Goal: Task Accomplishment & Management: Manage account settings

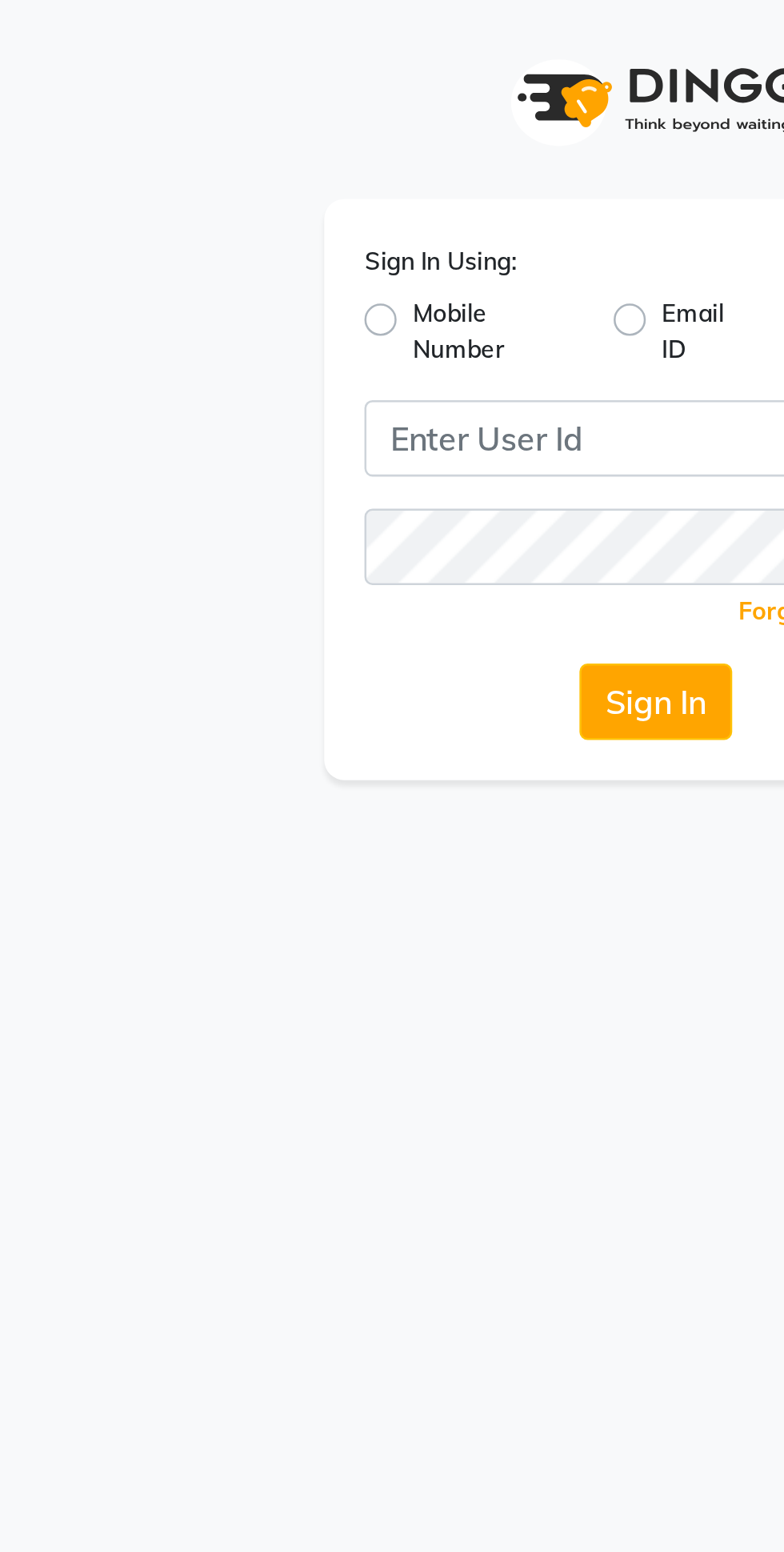
click at [300, 138] on label "Mobile Number" at bounding box center [328, 132] width 68 height 29
click at [300, 128] on input "Mobile Number" at bounding box center [300, 123] width 11 height 11
radio input "true"
radio input "false"
click at [327, 180] on span at bounding box center [319, 180] width 20 height 17
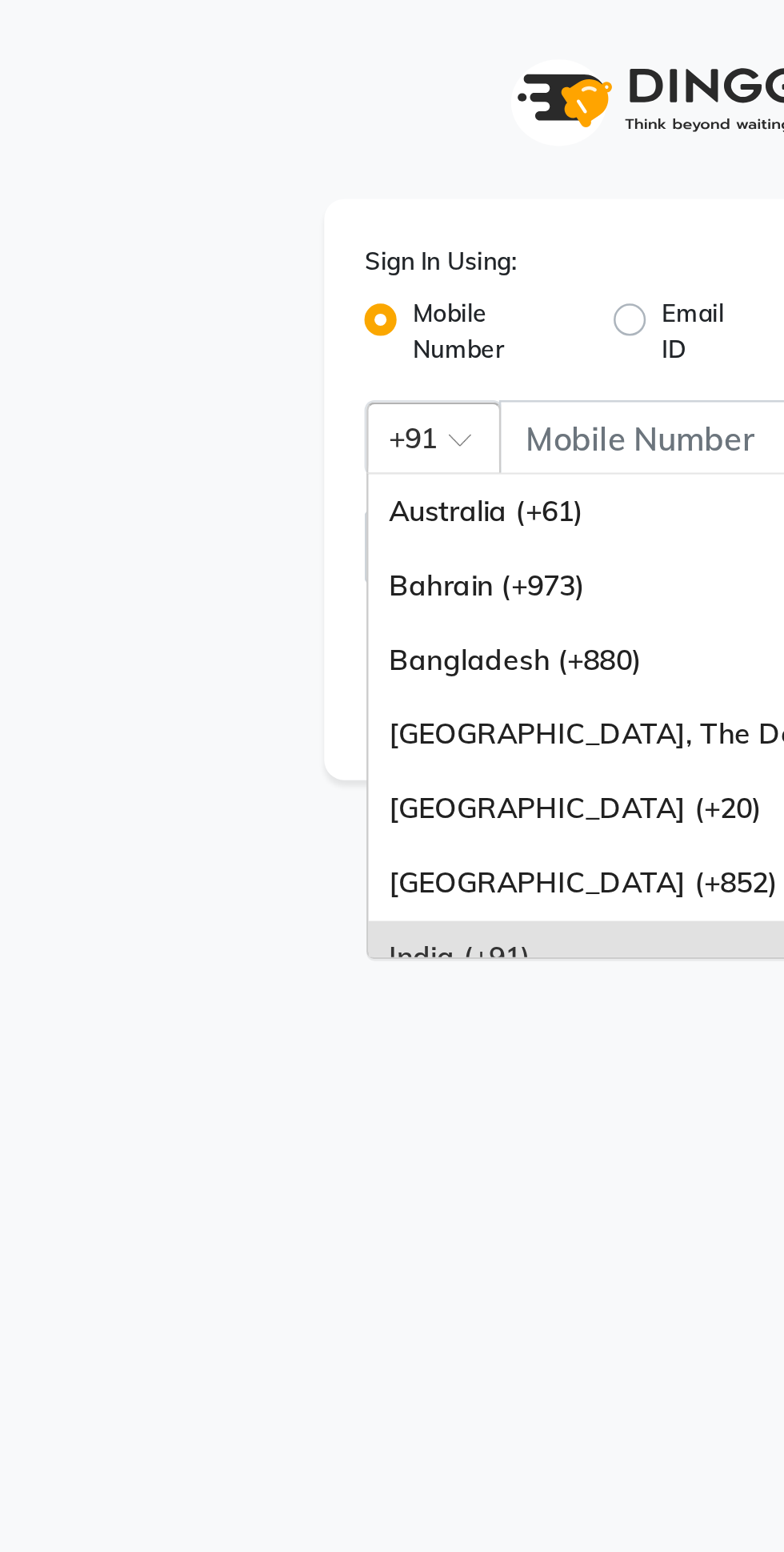
scroll to position [96, 0]
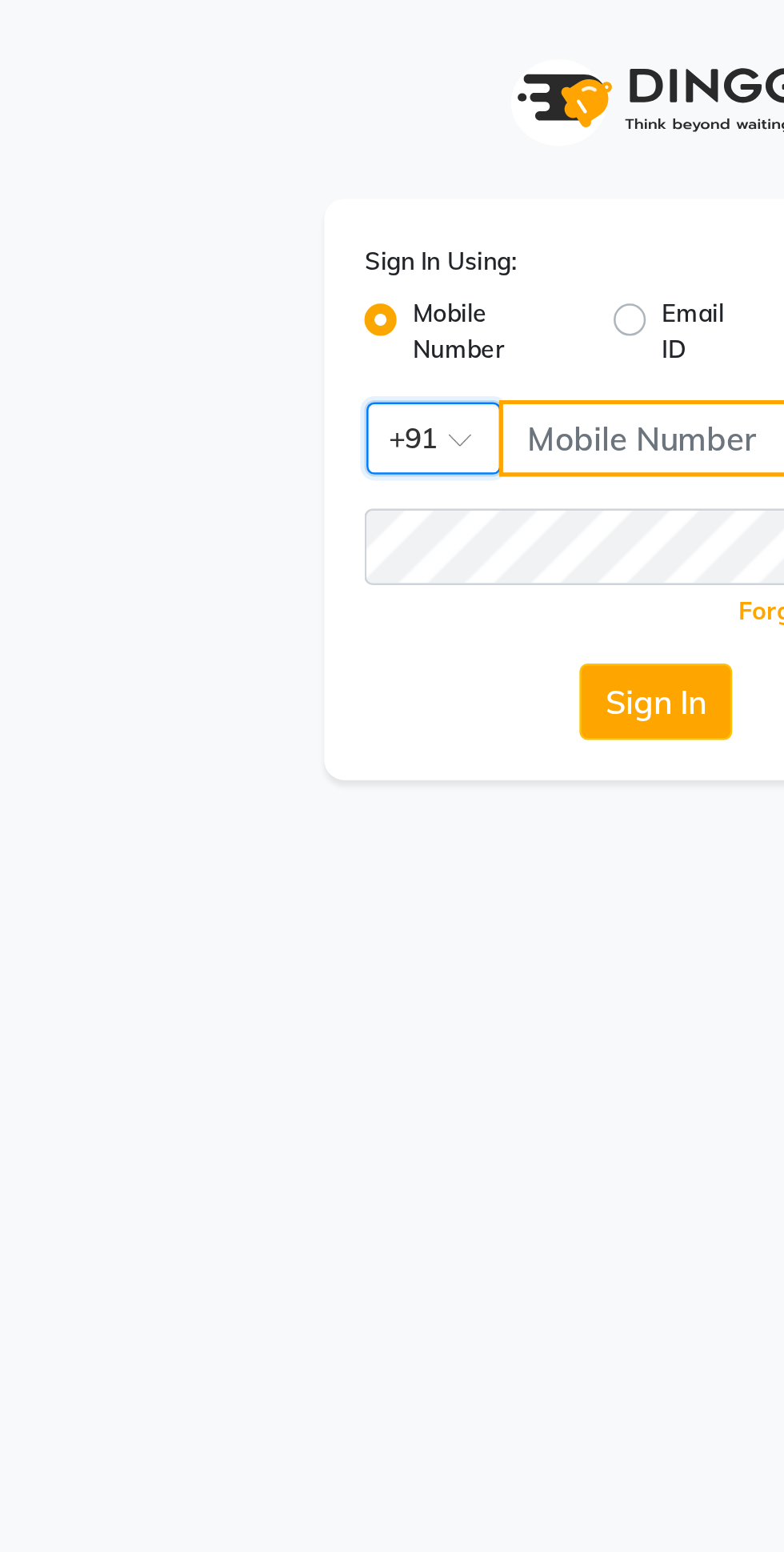
click at [403, 171] on input "Username" at bounding box center [419, 175] width 179 height 31
click at [386, 182] on input "Username" at bounding box center [419, 175] width 179 height 31
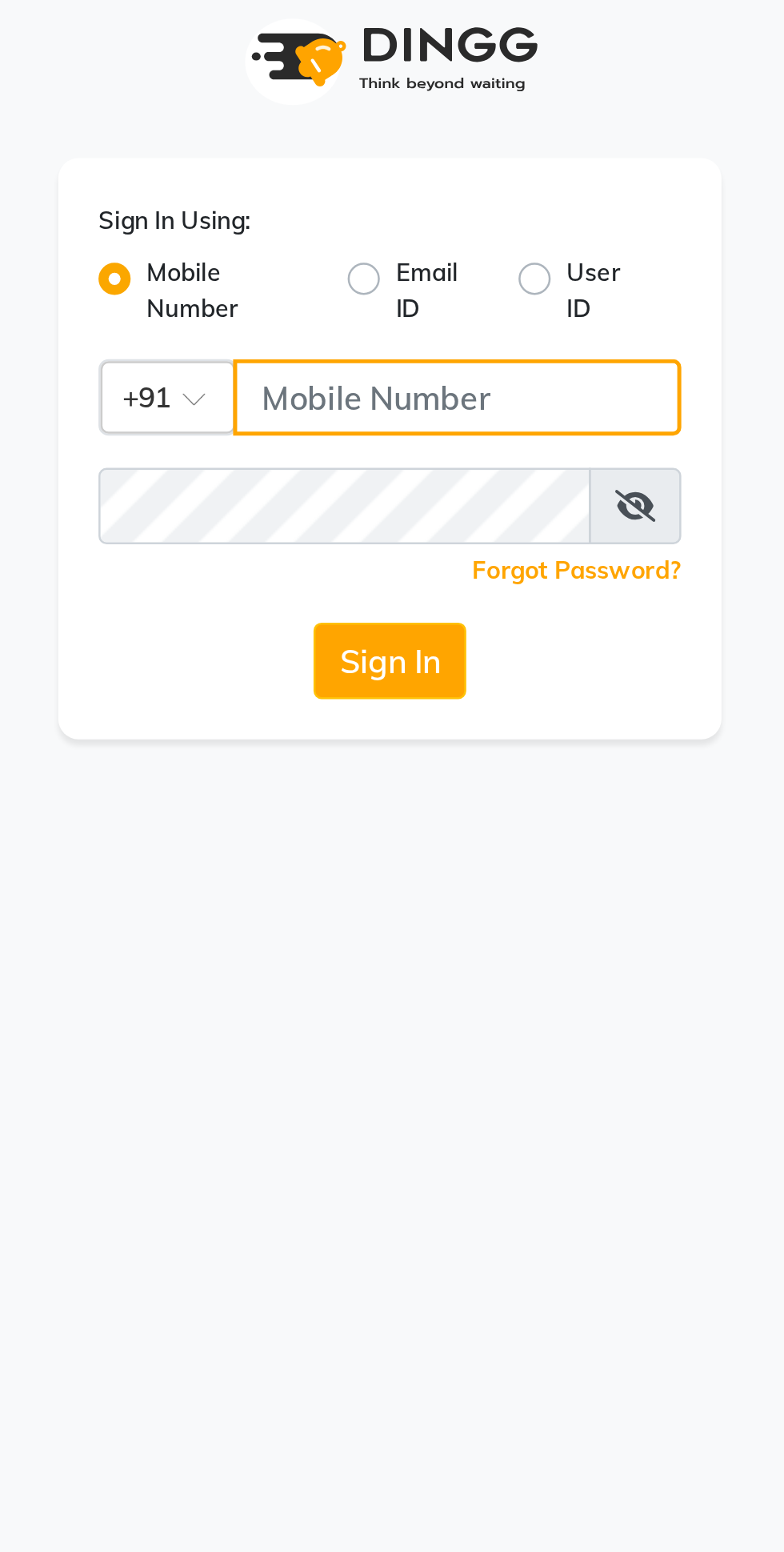
type input "9740042021"
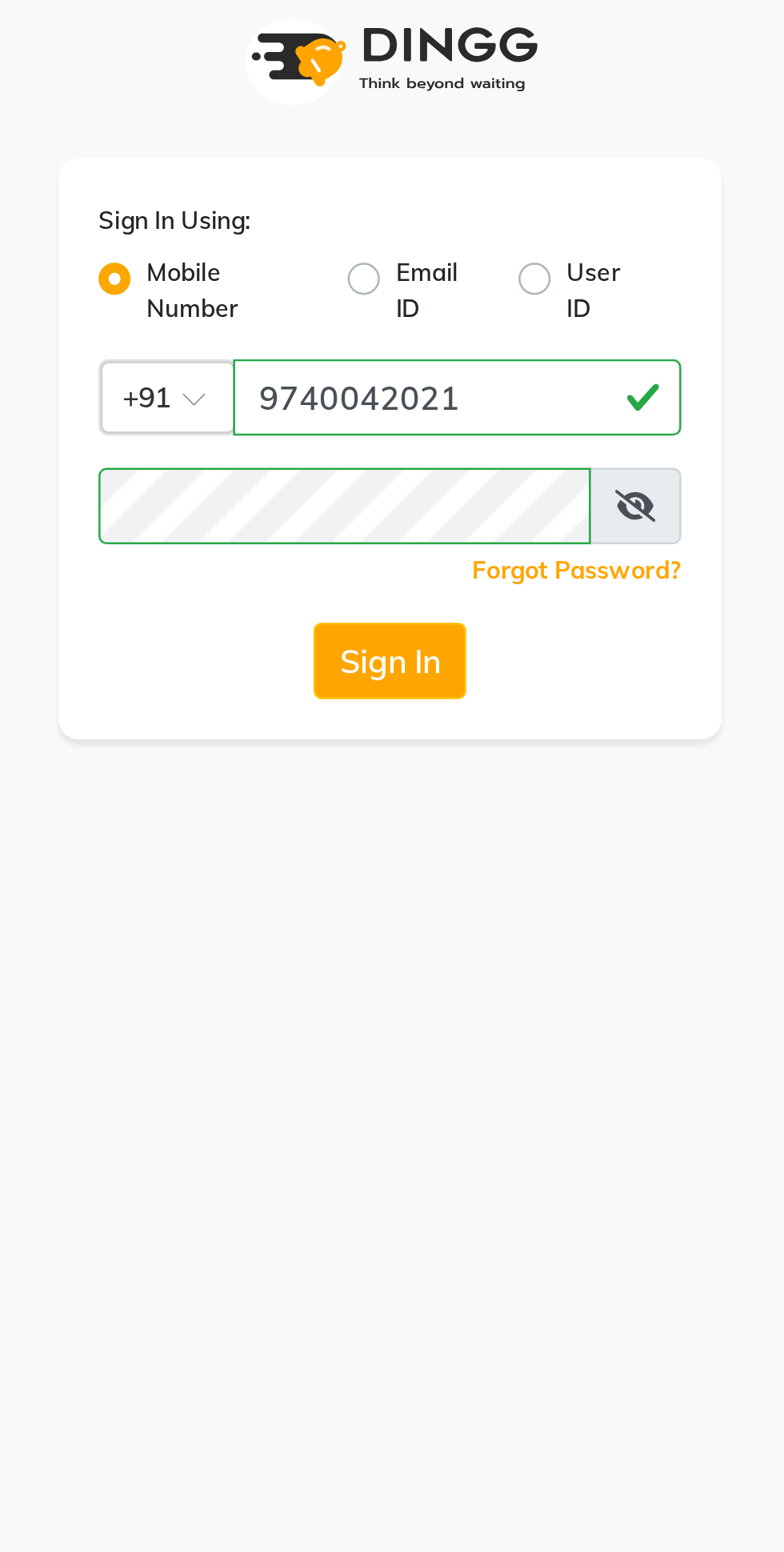
click at [408, 273] on button "Sign In" at bounding box center [392, 280] width 60 height 31
click at [491, 218] on icon at bounding box center [490, 217] width 16 height 13
click at [401, 270] on button "Sign In" at bounding box center [392, 280] width 60 height 31
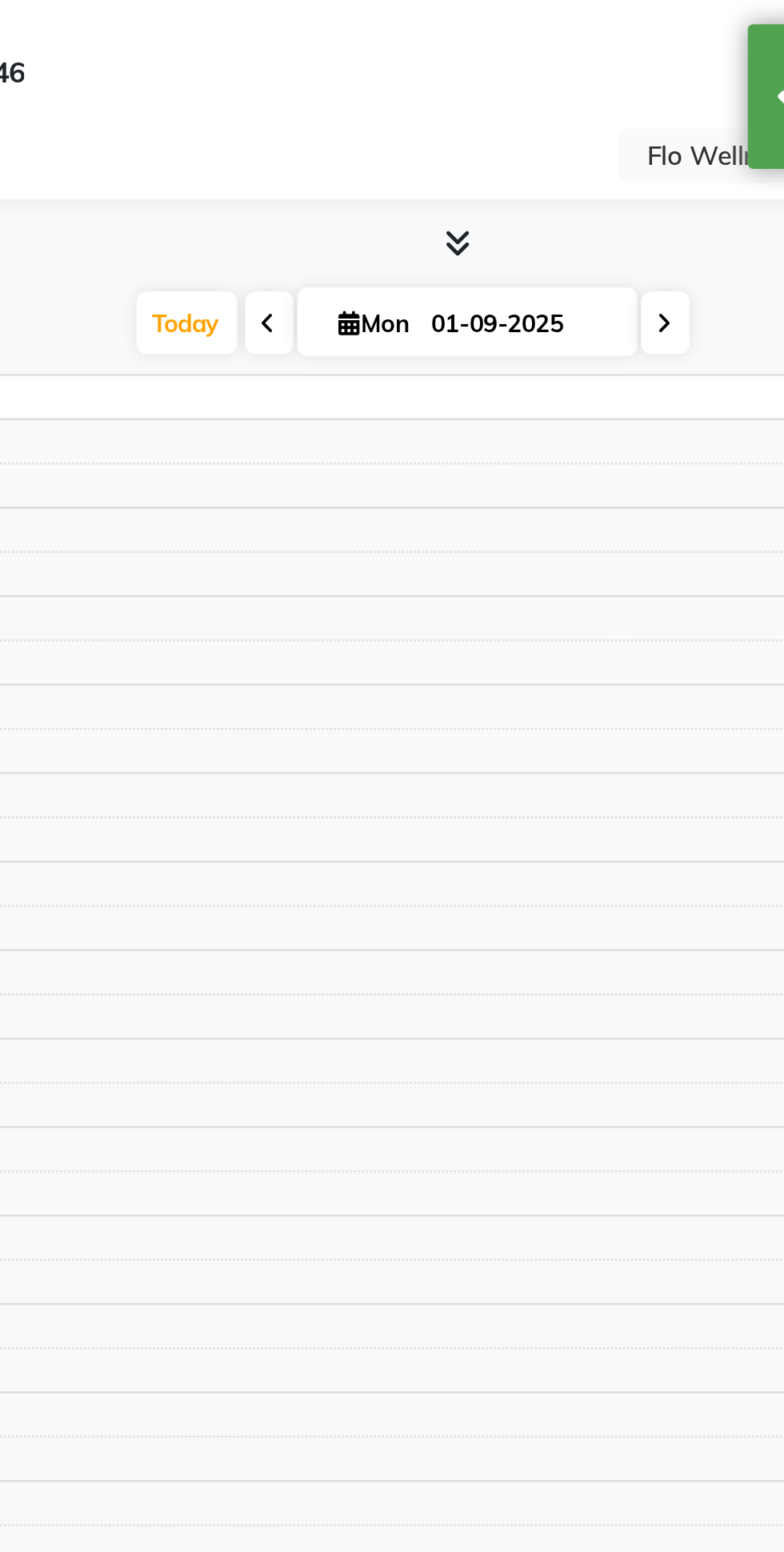
select select "en"
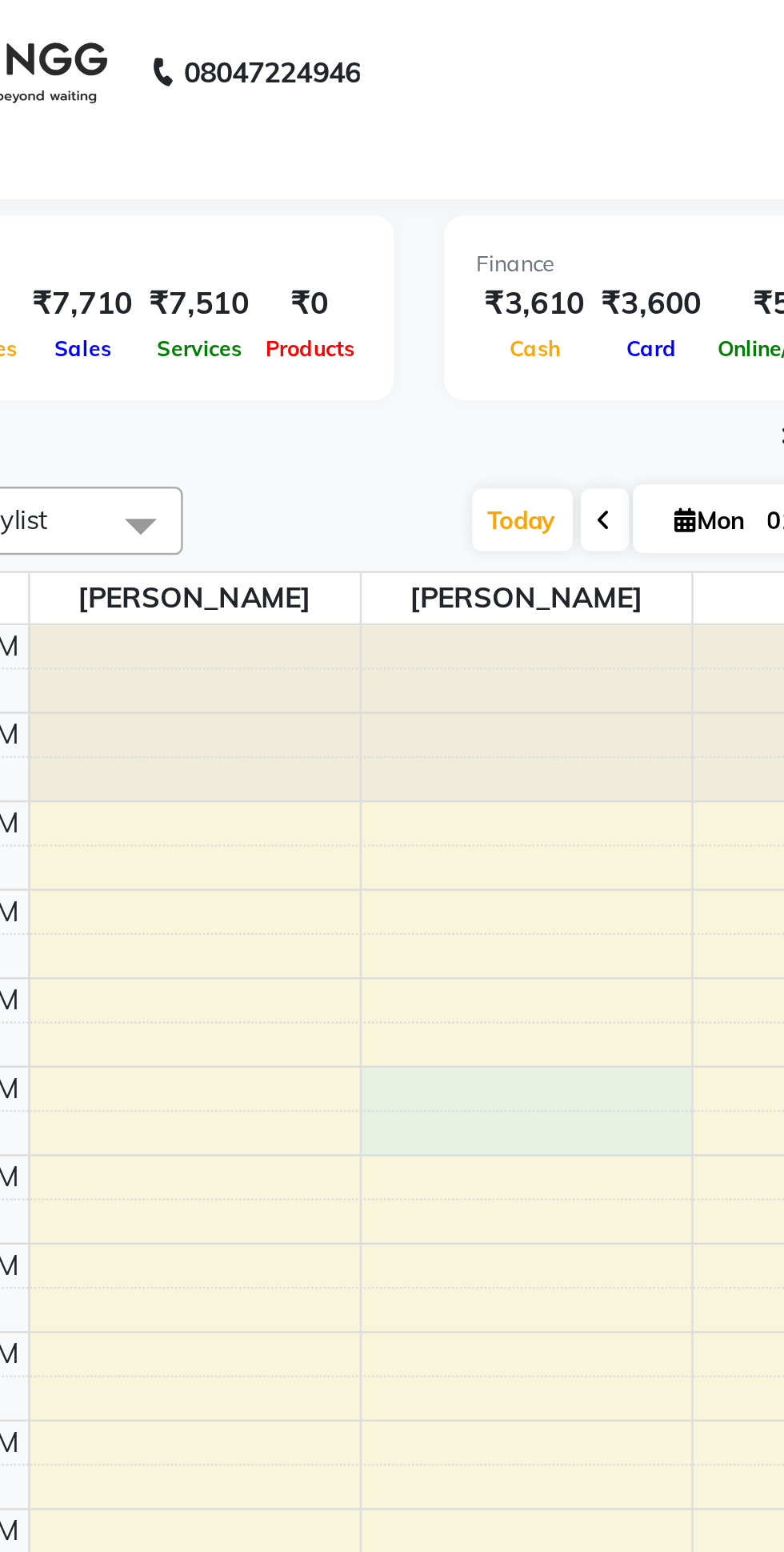
select select "89614"
select select "585"
select select "tentative"
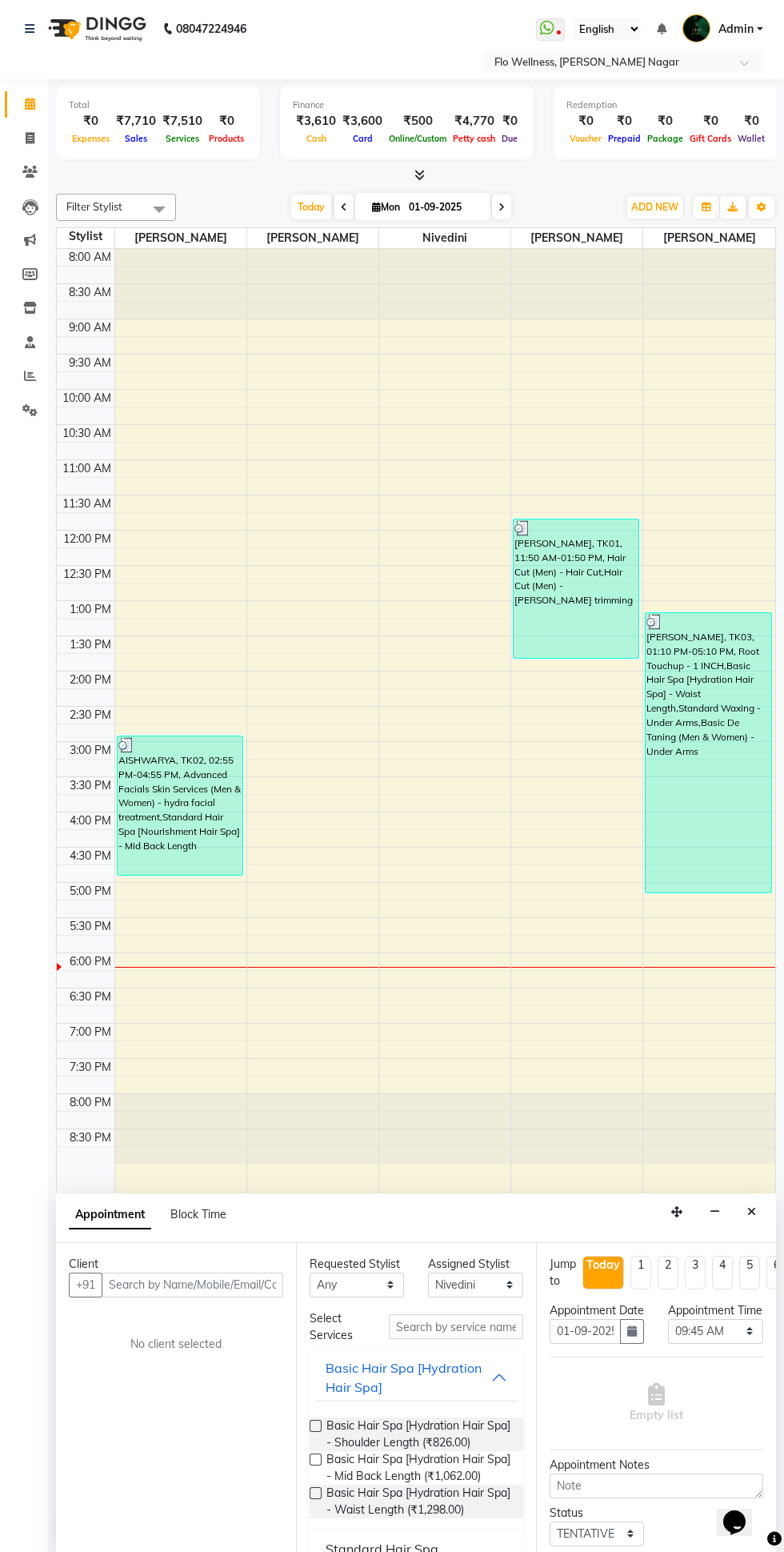
click at [220, 795] on div "AISHWARYA, TK02, 02:55 PM-04:55 PM, Advanced Facials Skin Services (Men & Women…" at bounding box center [180, 805] width 125 height 138
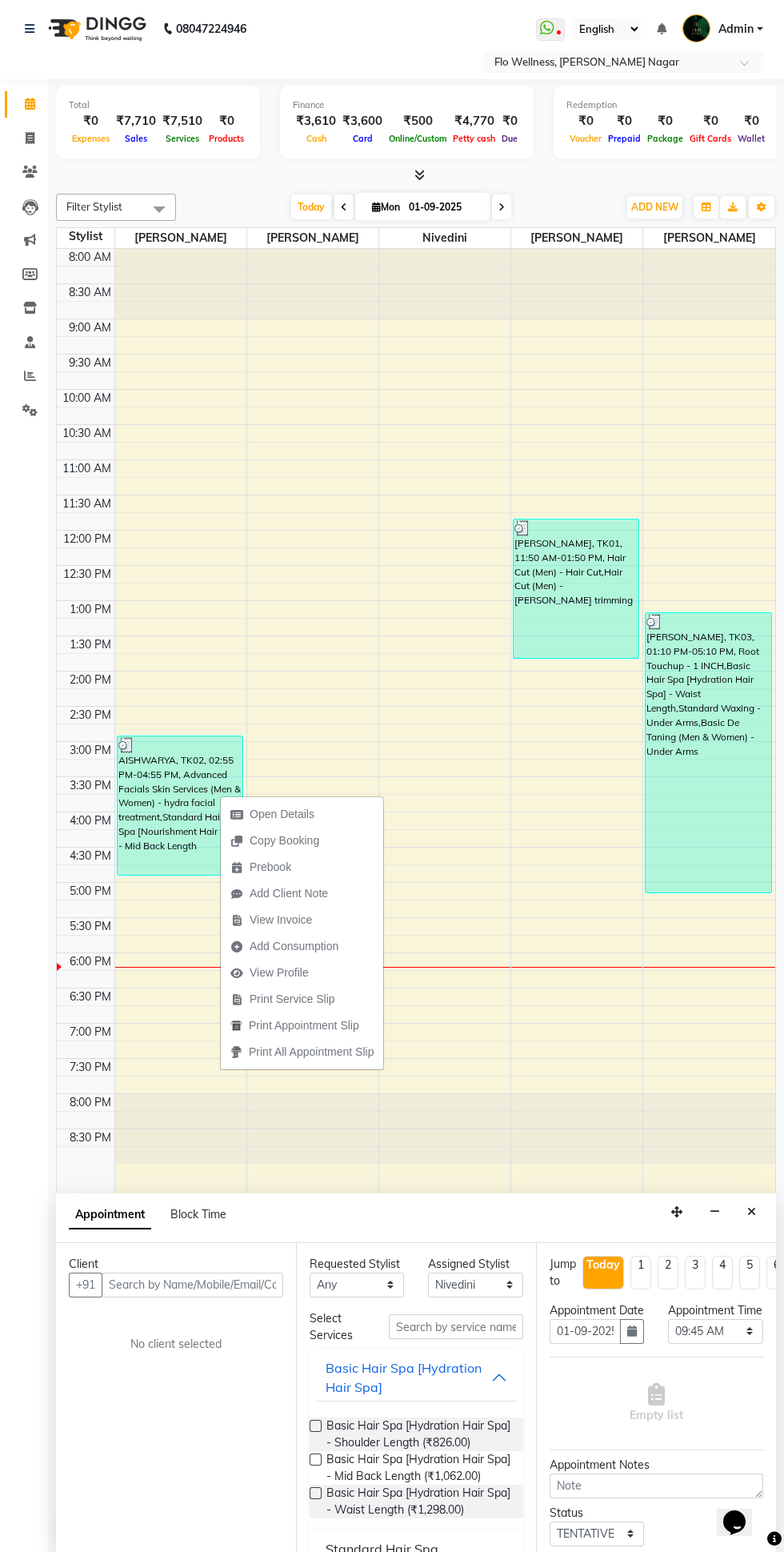
click at [355, 808] on button "Open Details" at bounding box center [302, 814] width 162 height 26
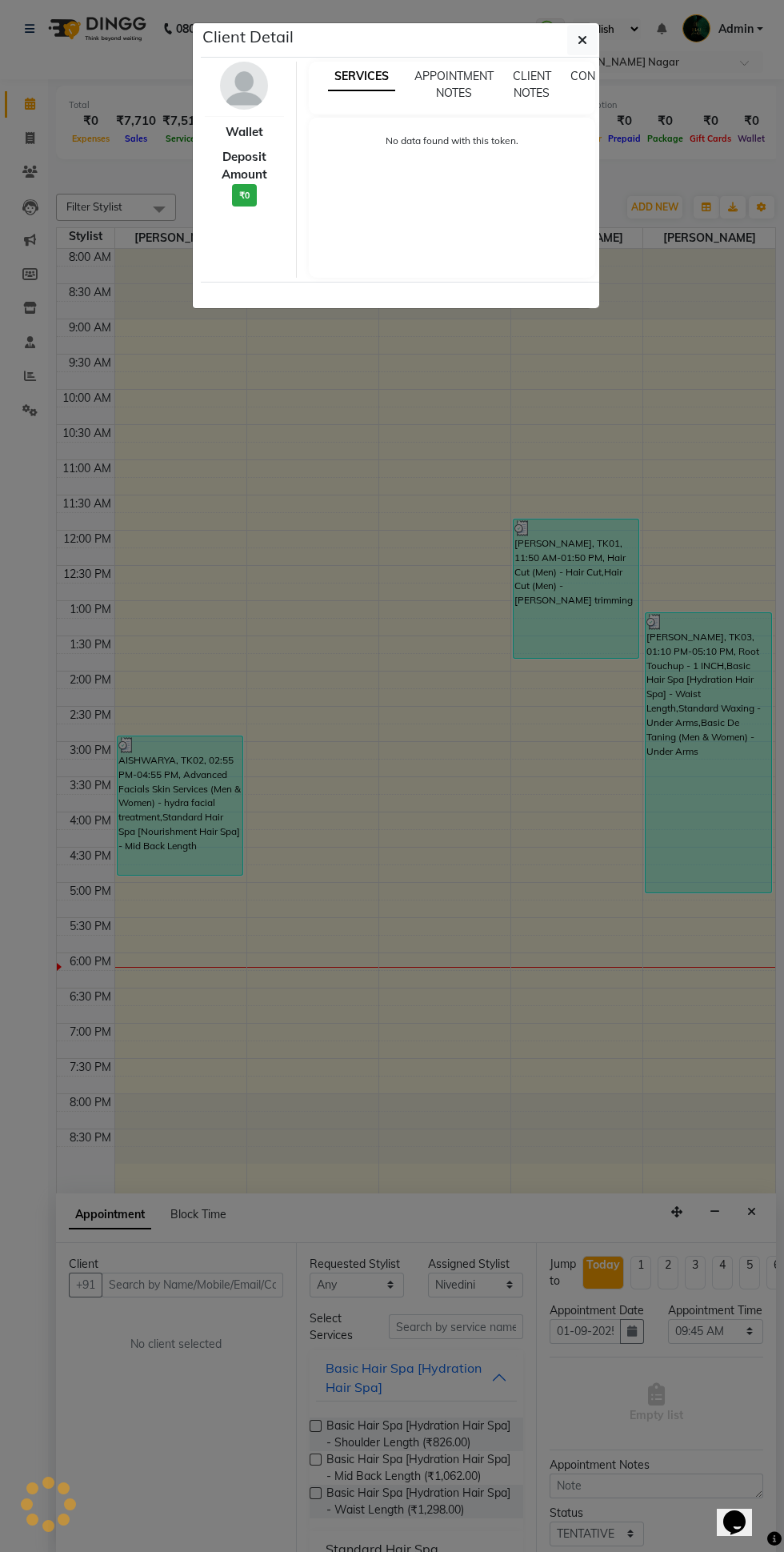
select select "3"
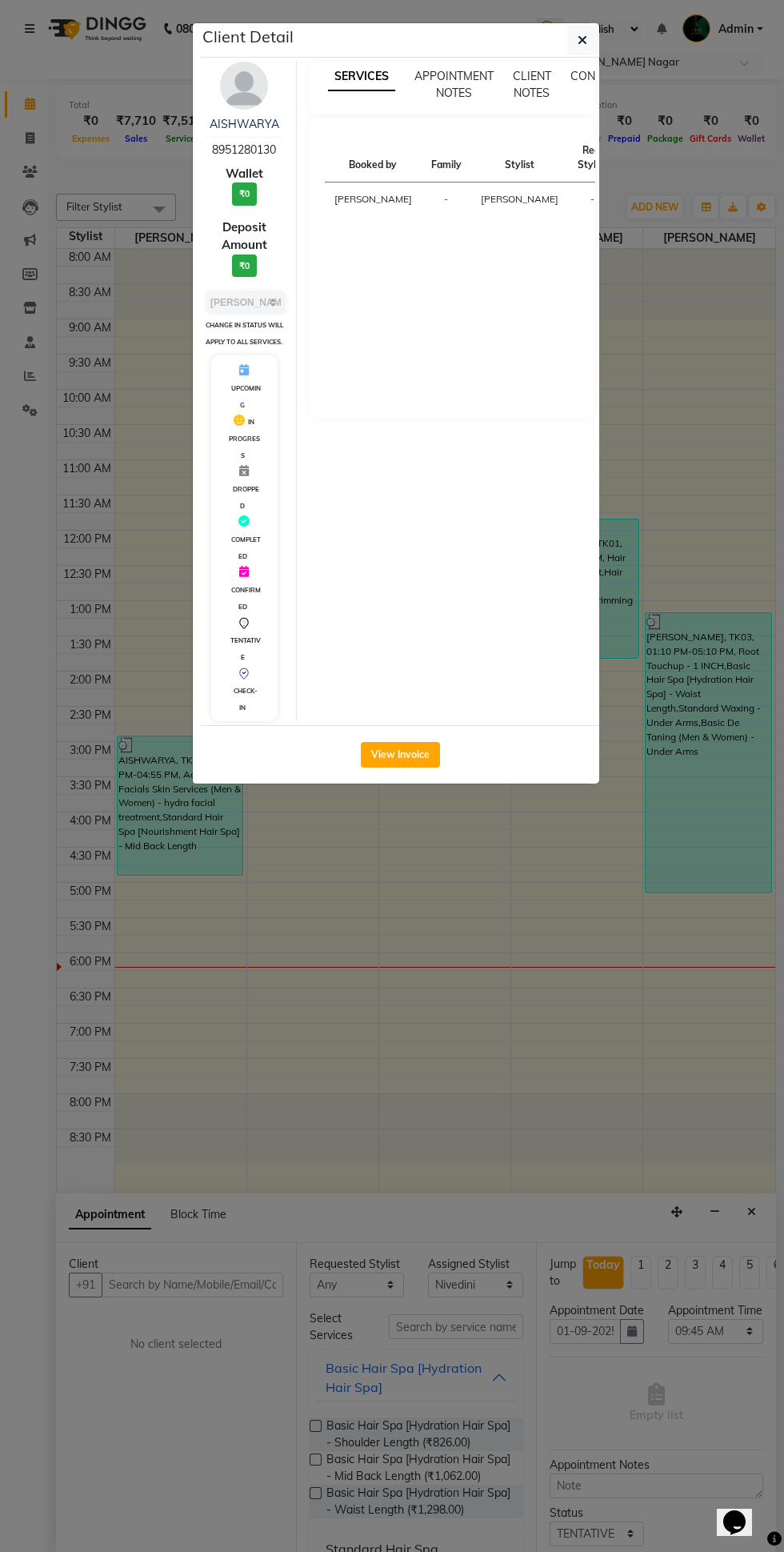
click at [583, 40] on icon "button" at bounding box center [582, 40] width 10 height 13
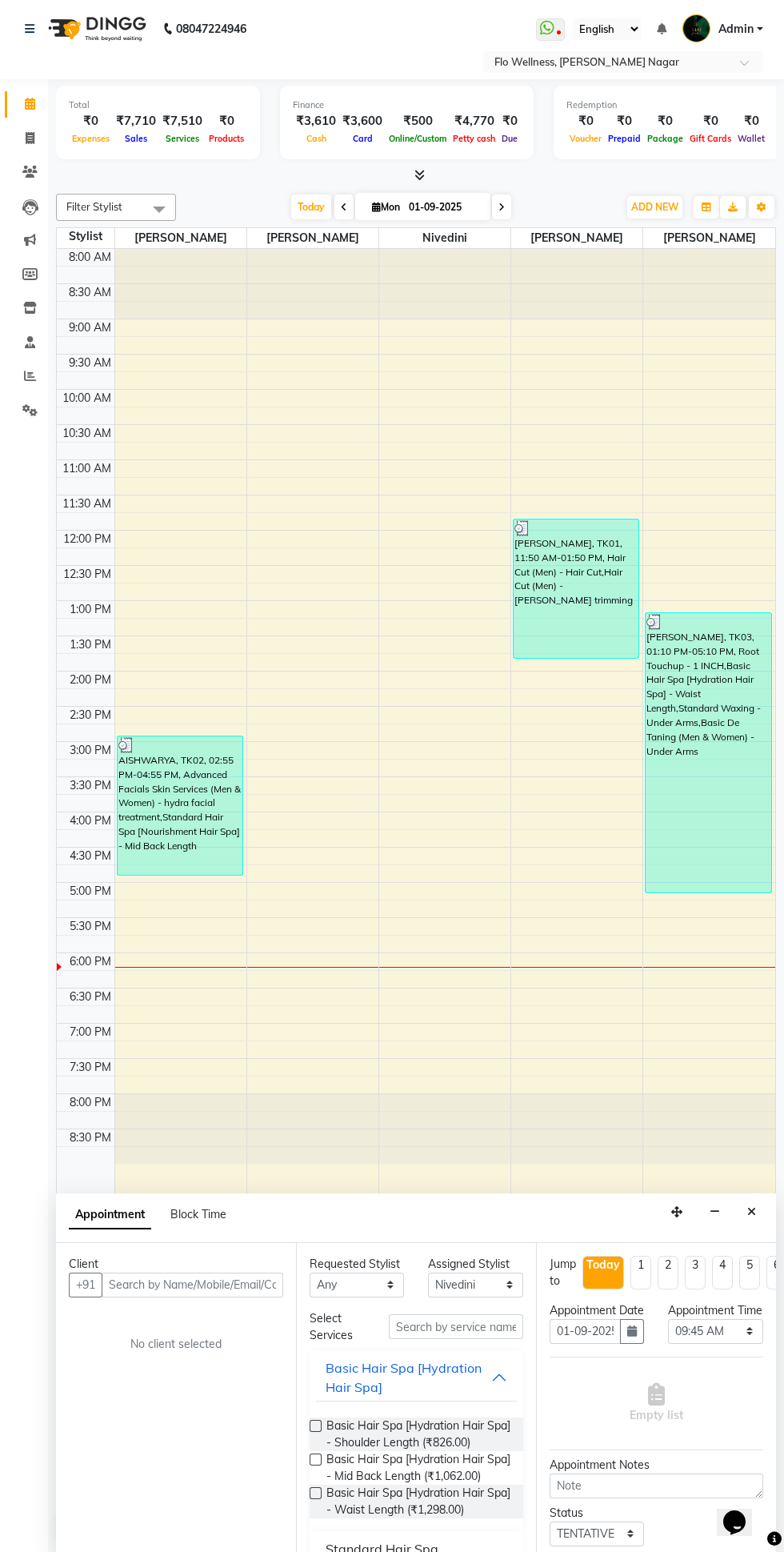
click at [581, 577] on div "[PERSON_NAME], TK01, 11:50 AM-01:50 PM, Hair Cut (Men) - Hair Cut,Hair Cut (Men…" at bounding box center [576, 588] width 125 height 138
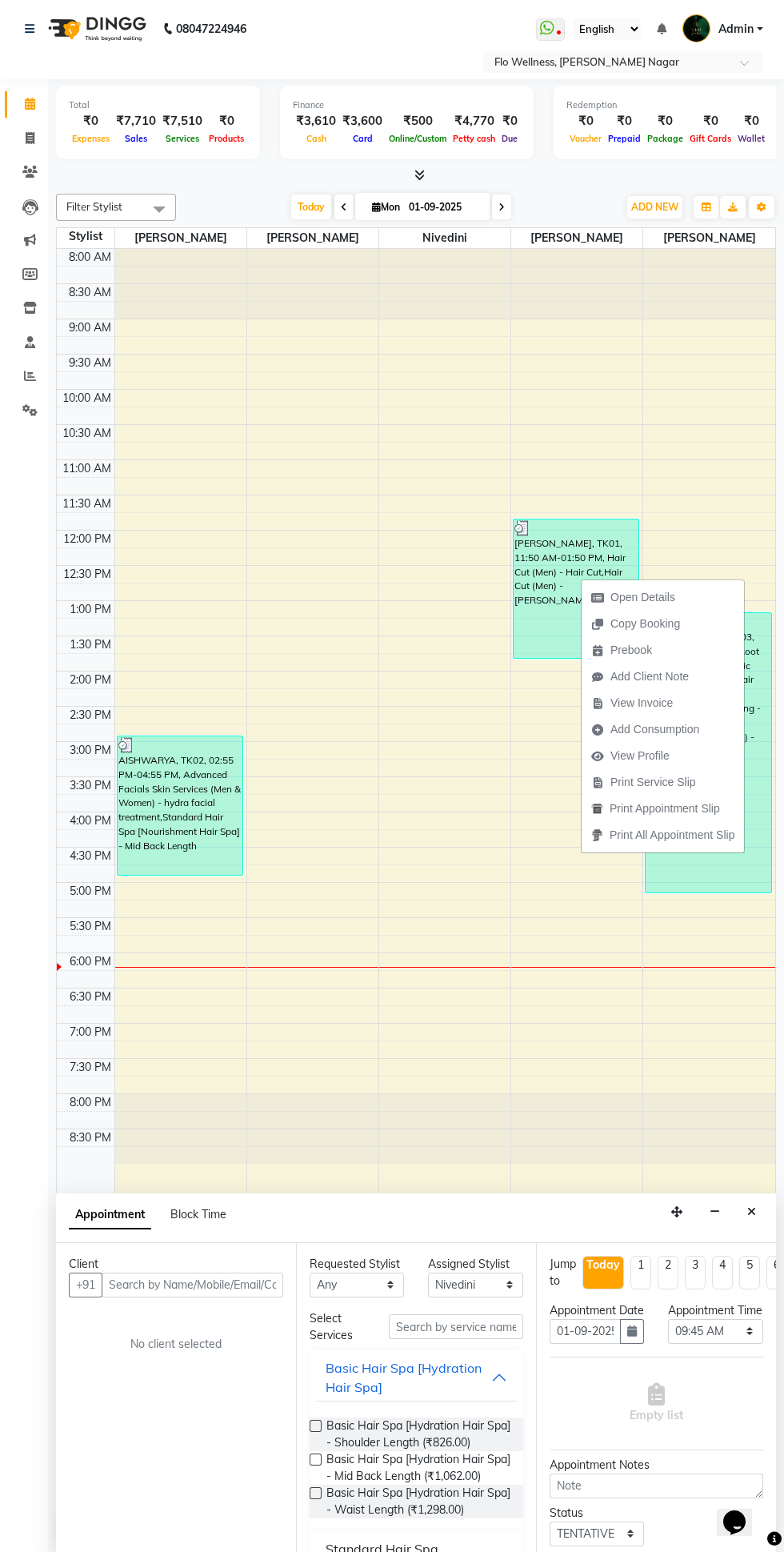
click at [733, 476] on td at bounding box center [445, 468] width 661 height 18
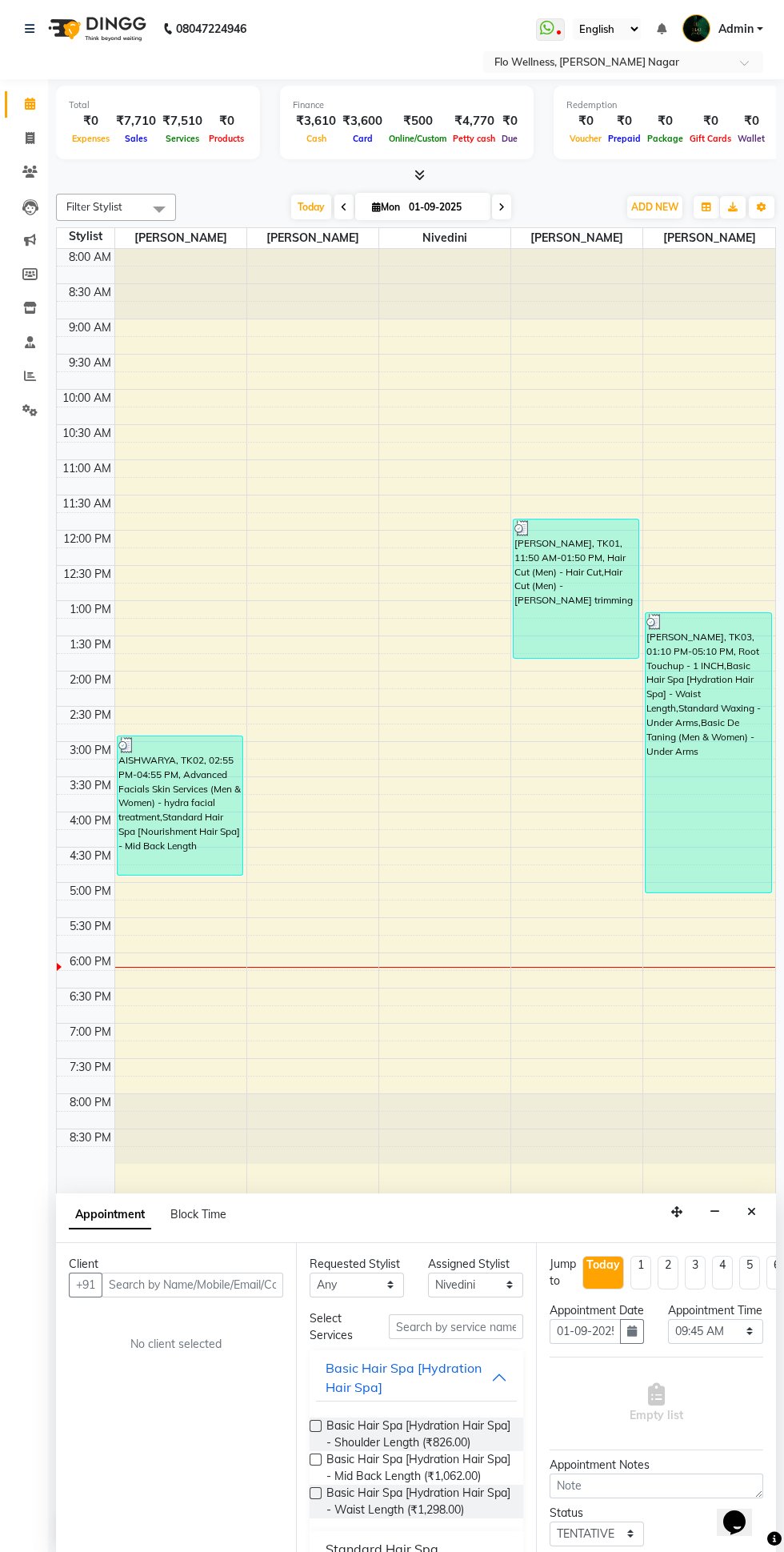
click at [547, 872] on td at bounding box center [445, 873] width 661 height 18
click at [710, 714] on div "[PERSON_NAME], TK03, 01:10 PM-05:10 PM, Root Touchup - 1 INCH,Basic Hair Spa [H…" at bounding box center [708, 753] width 125 height 280
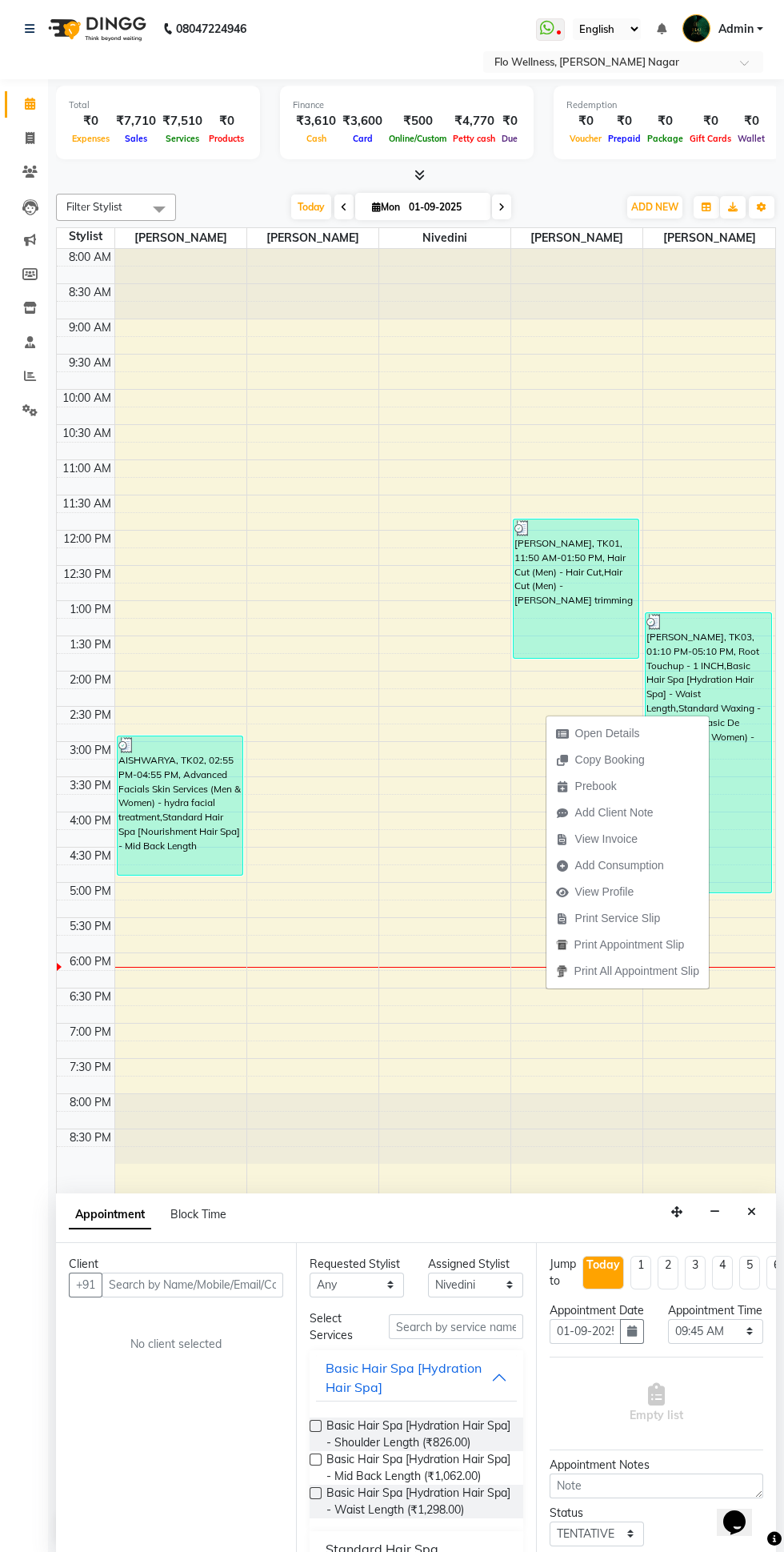
click at [636, 839] on span "View Invoice" at bounding box center [597, 838] width 101 height 26
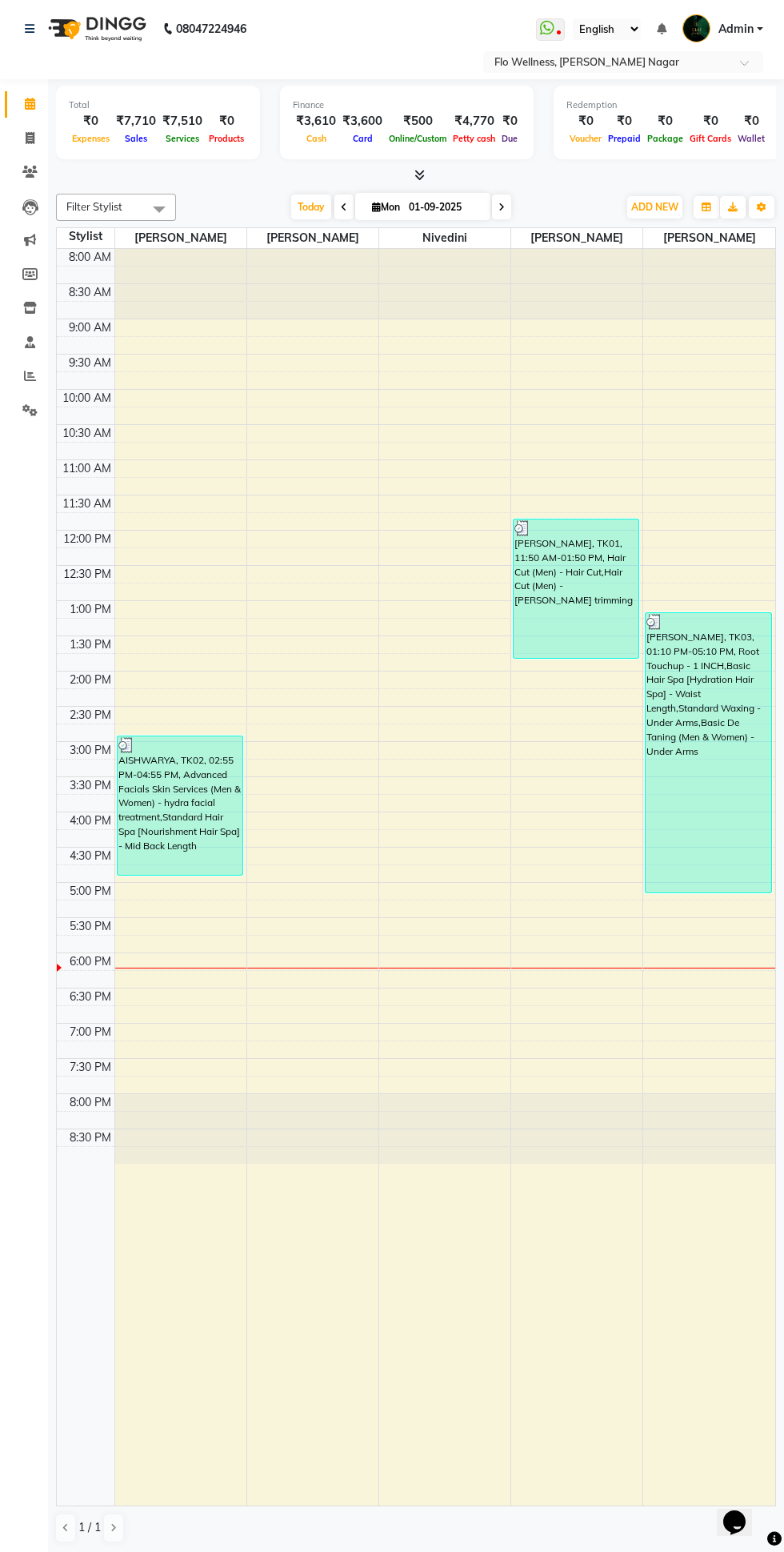
click at [181, 825] on div "AISHWARYA, TK02, 02:55 PM-04:55 PM, Advanced Facials Skin Services (Men & Women…" at bounding box center [180, 805] width 125 height 138
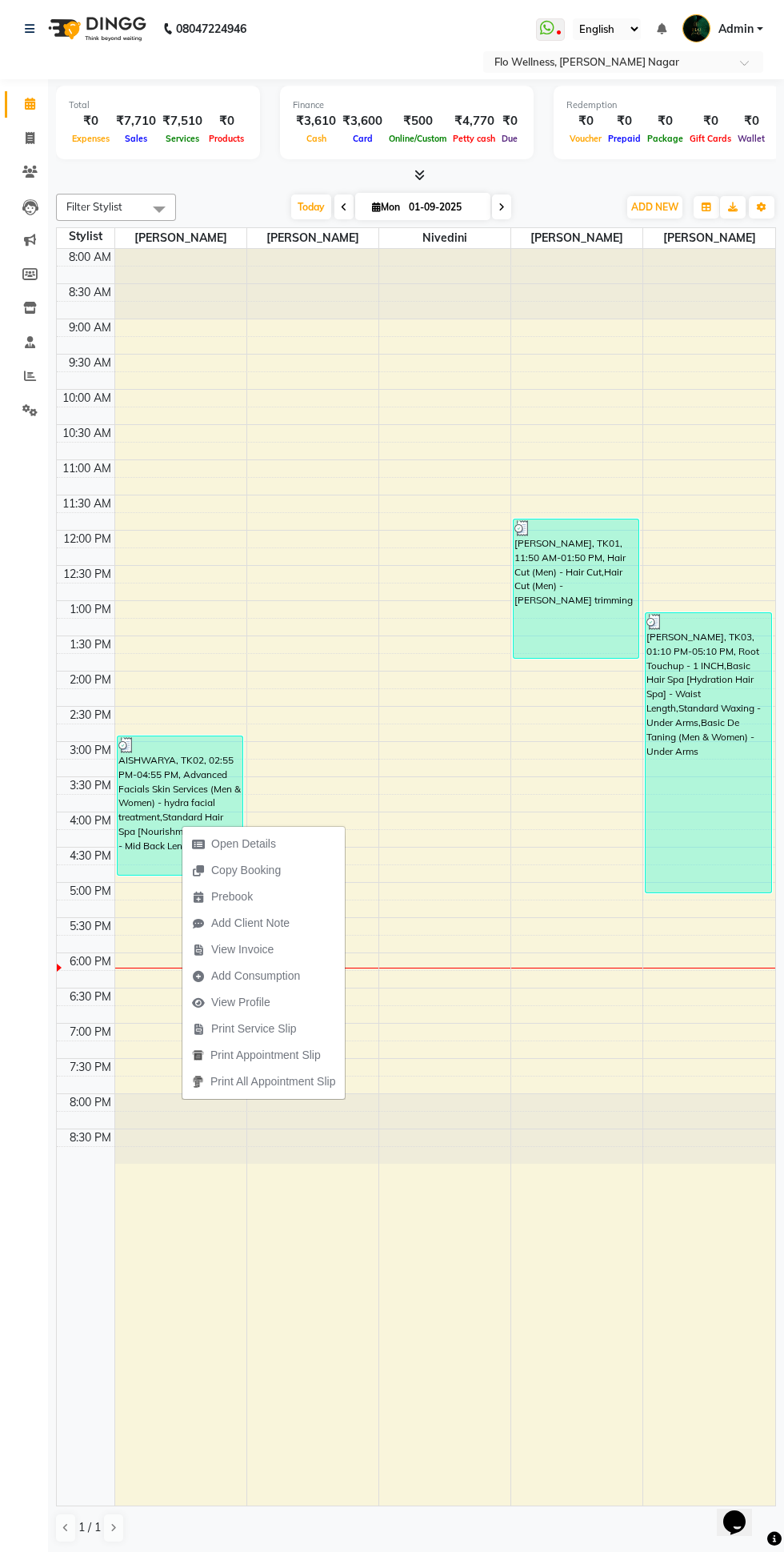
click at [272, 954] on span "View Invoice" at bounding box center [242, 949] width 62 height 17
